Goal: Task Accomplishment & Management: Use online tool/utility

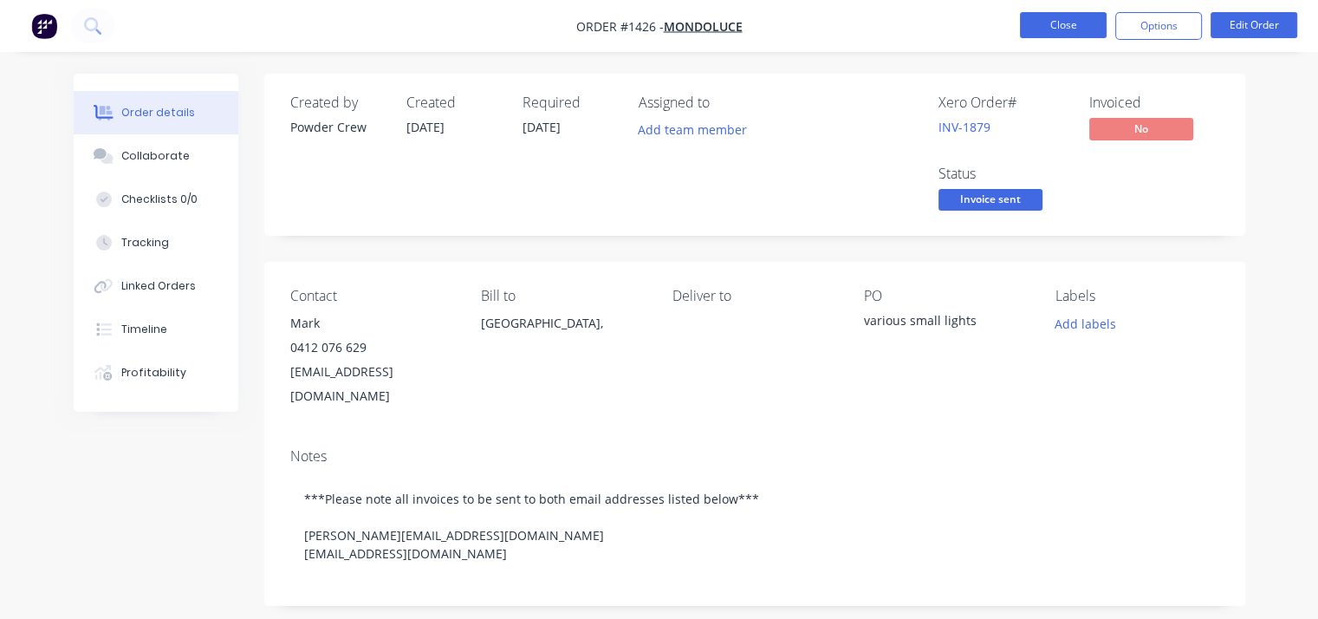
click at [1046, 27] on button "Close" at bounding box center [1063, 25] width 87 height 26
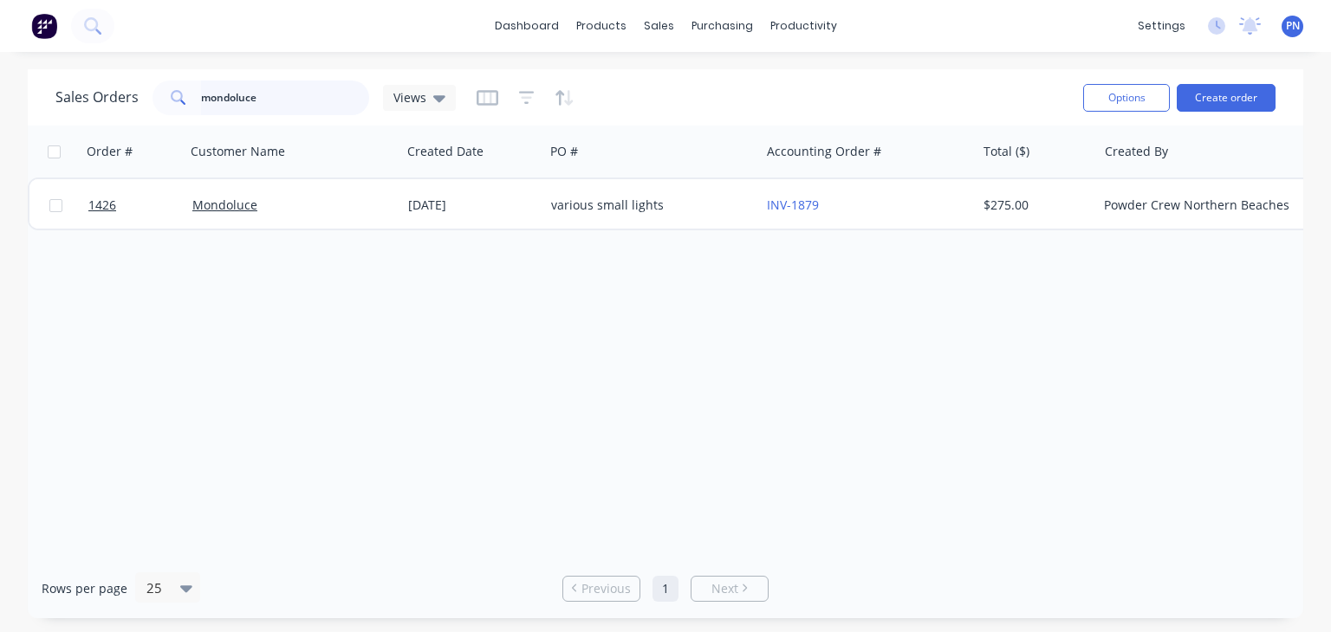
click at [293, 98] on input "mondoluce" at bounding box center [285, 98] width 169 height 35
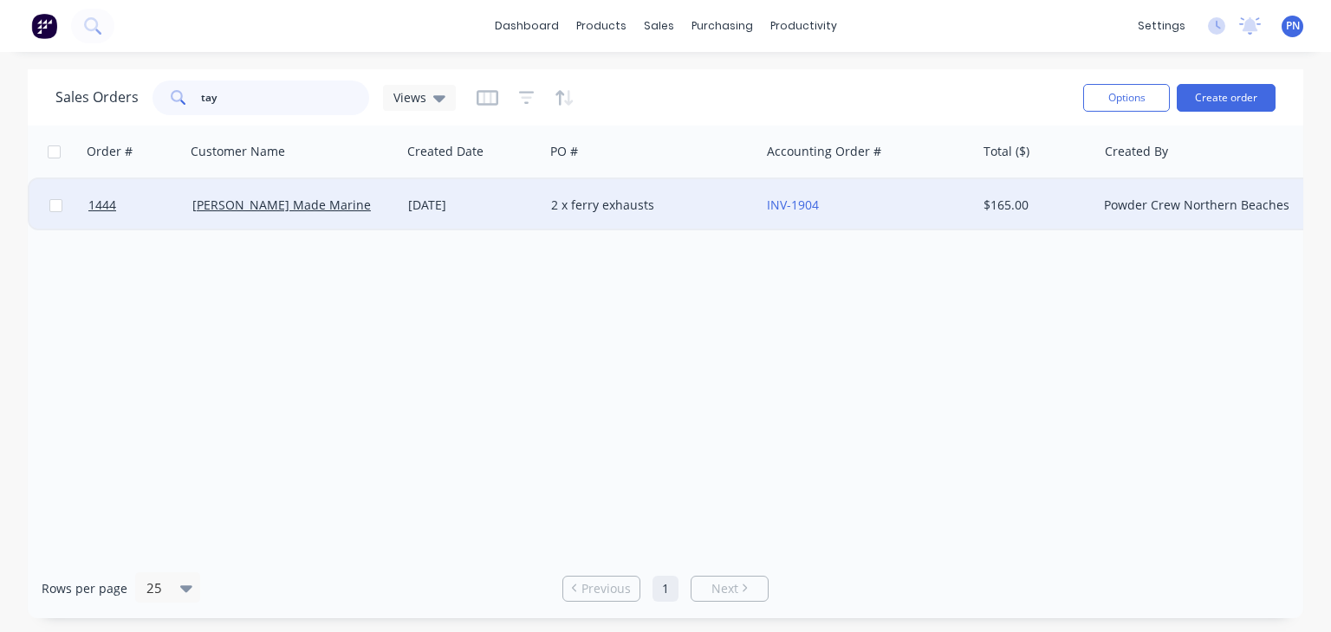
type input "tay"
click at [381, 209] on div "[PERSON_NAME] Made Marine" at bounding box center [288, 205] width 192 height 17
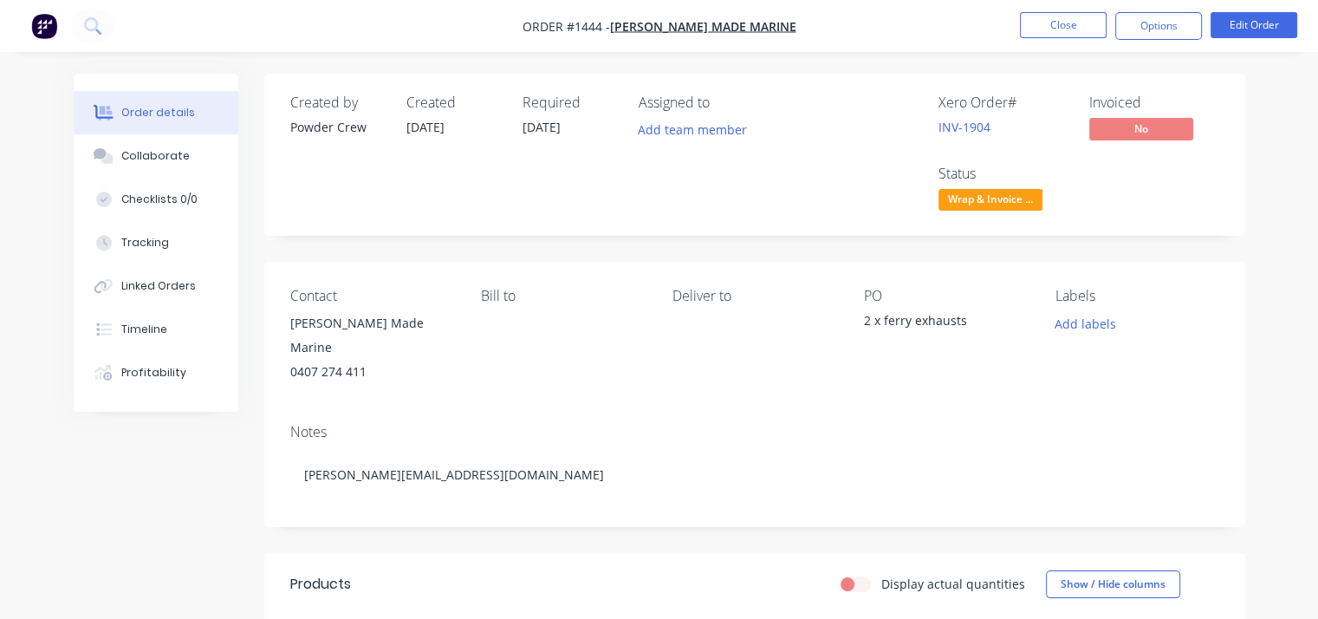
click at [1016, 191] on span "Wrap & Invoice ..." at bounding box center [990, 200] width 104 height 22
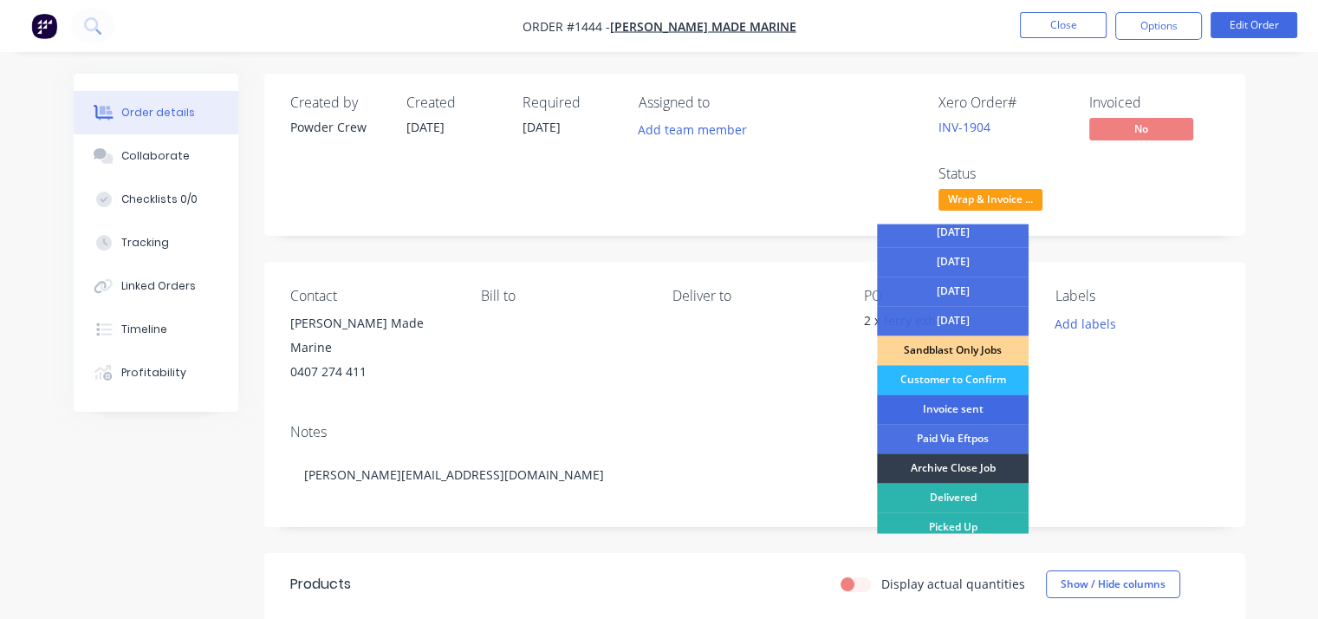
scroll to position [126, 0]
click at [967, 436] on div "Paid Via Eftpos" at bounding box center [953, 436] width 152 height 29
